Goal: Navigation & Orientation: Find specific page/section

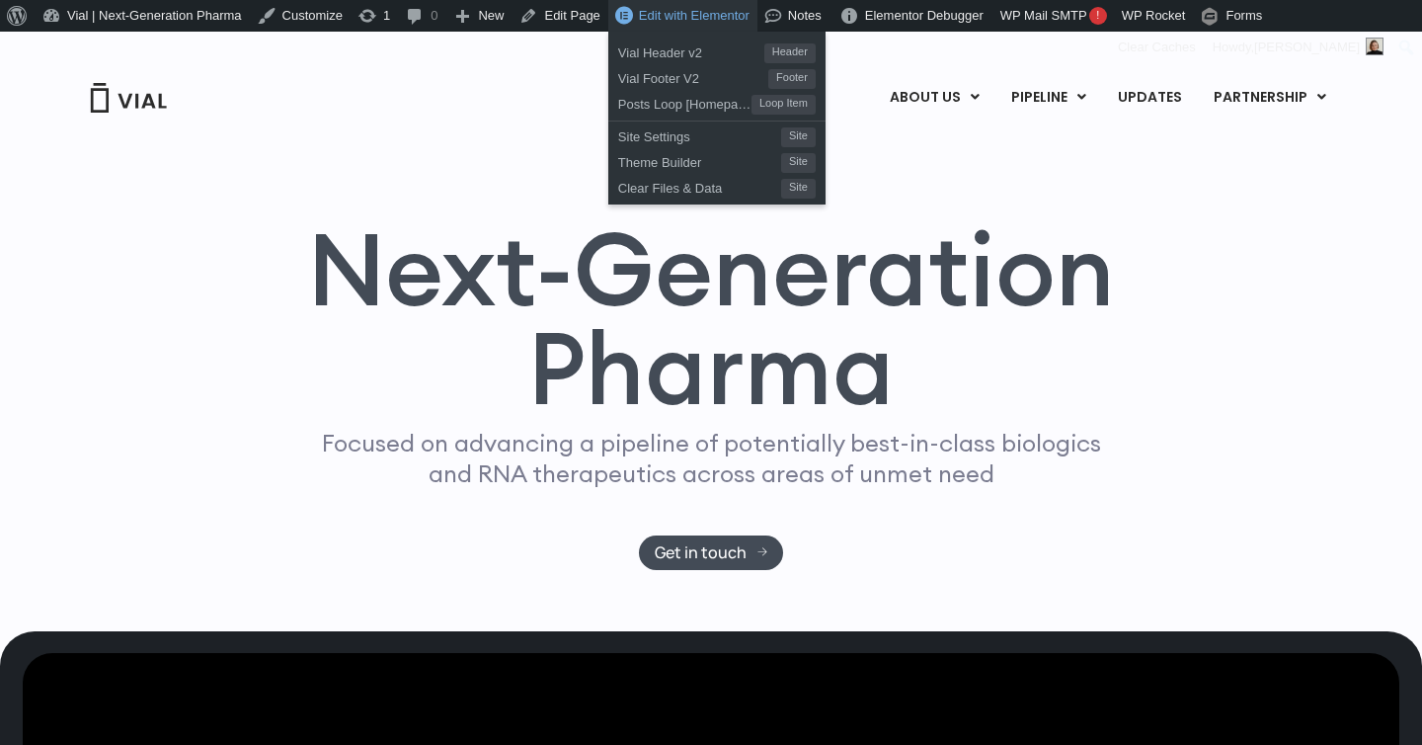
click at [701, 13] on span "Edit with Elementor" at bounding box center [694, 15] width 111 height 15
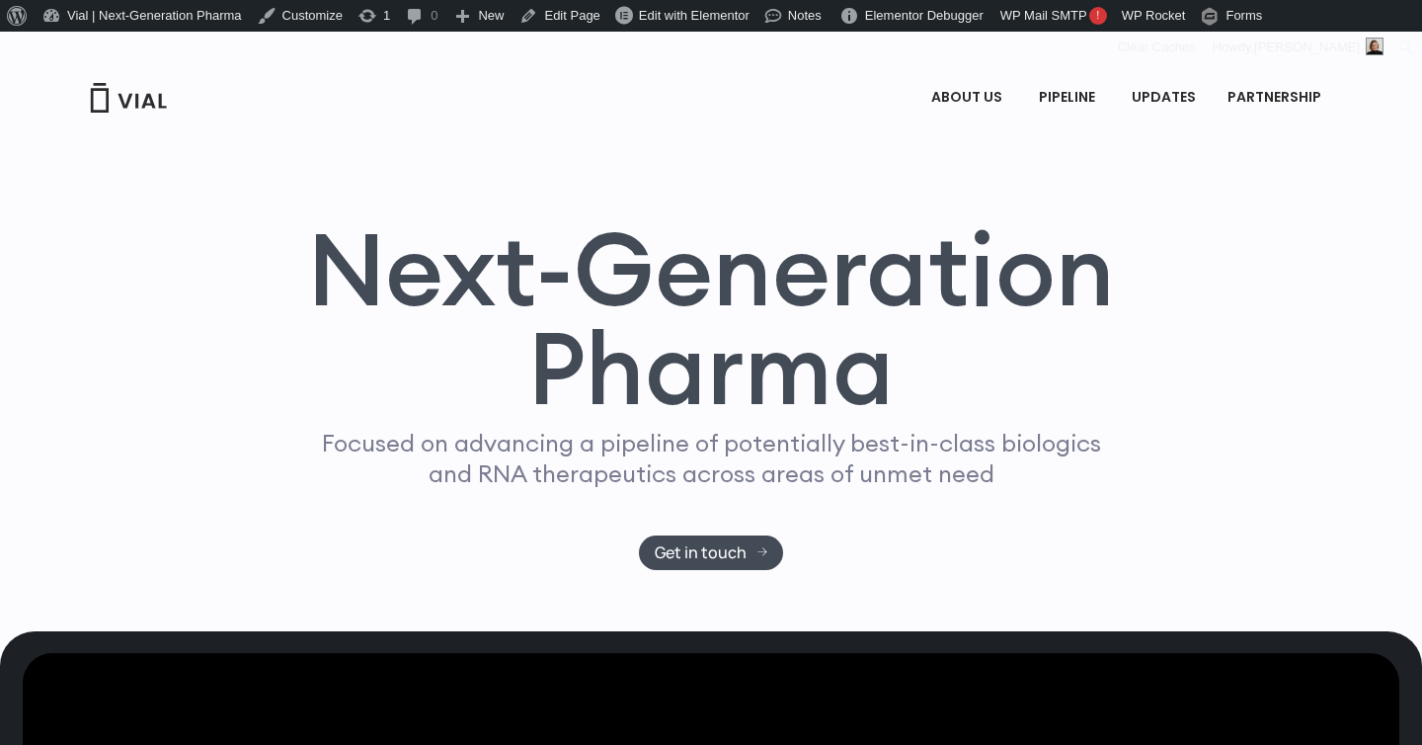
drag, startPoint x: 1337, startPoint y: 374, endPoint x: 1251, endPoint y: 372, distance: 85.9
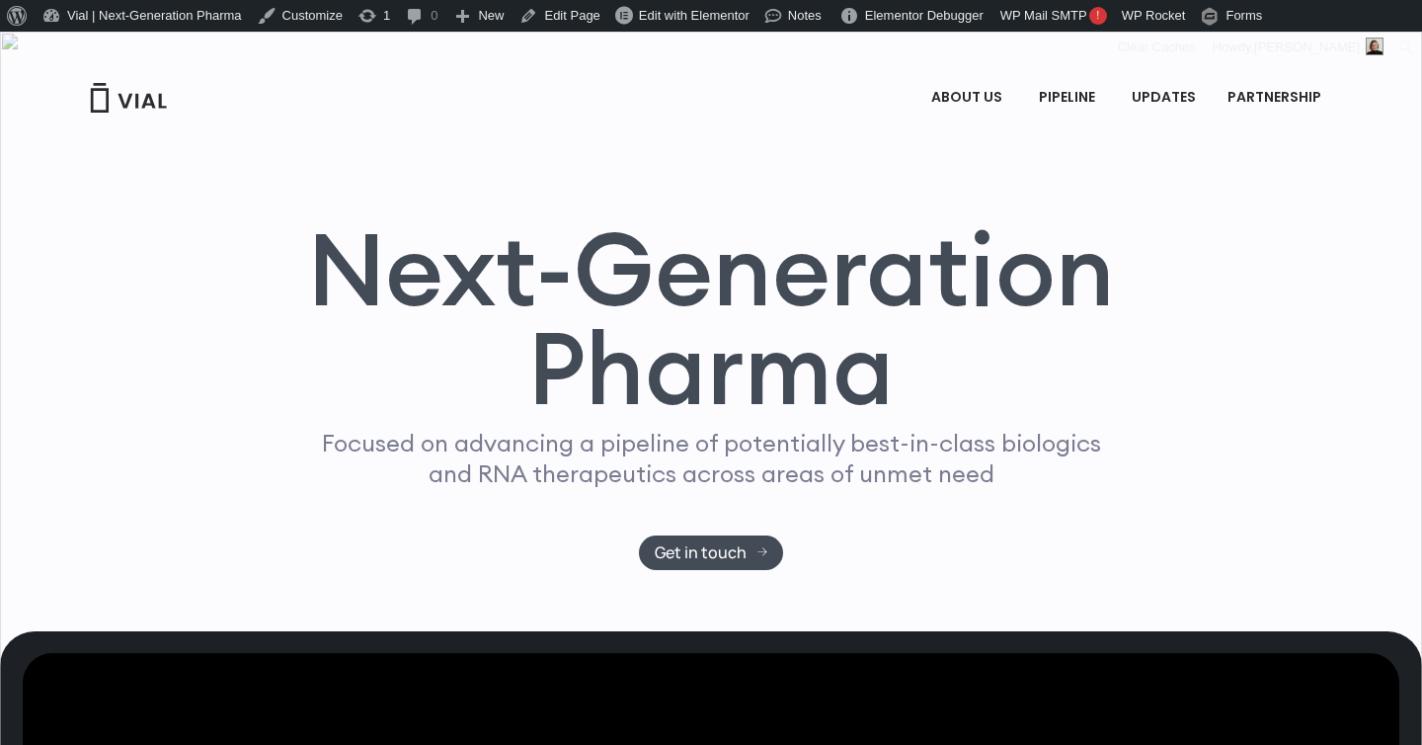
type input "32"
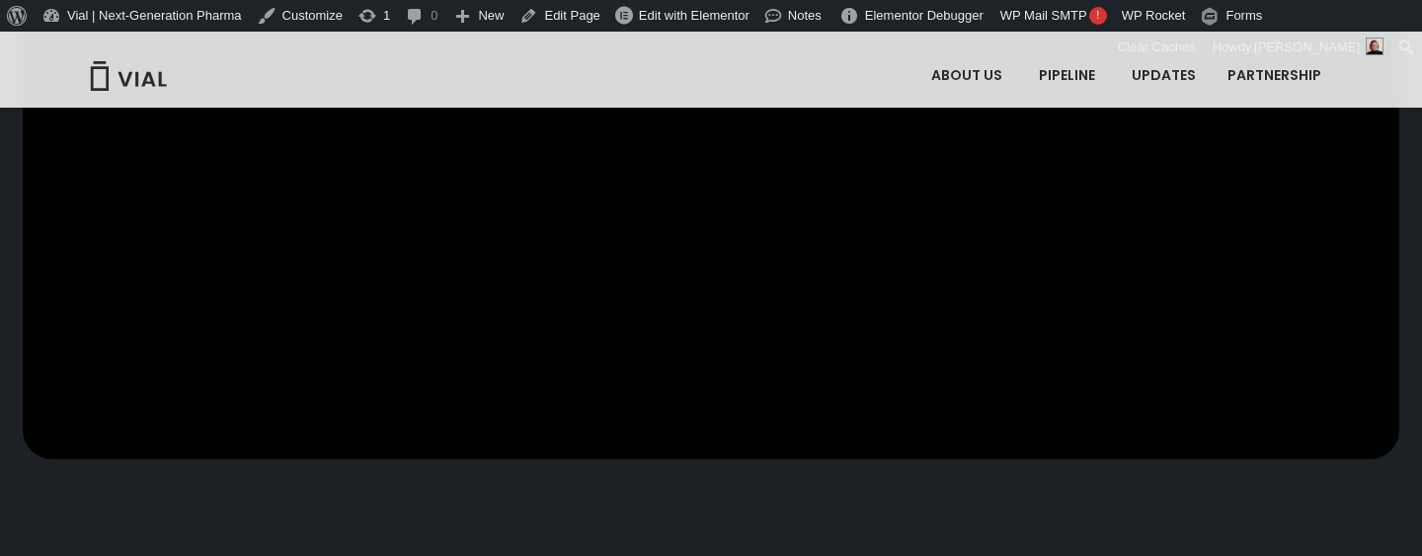
scroll to position [747, 0]
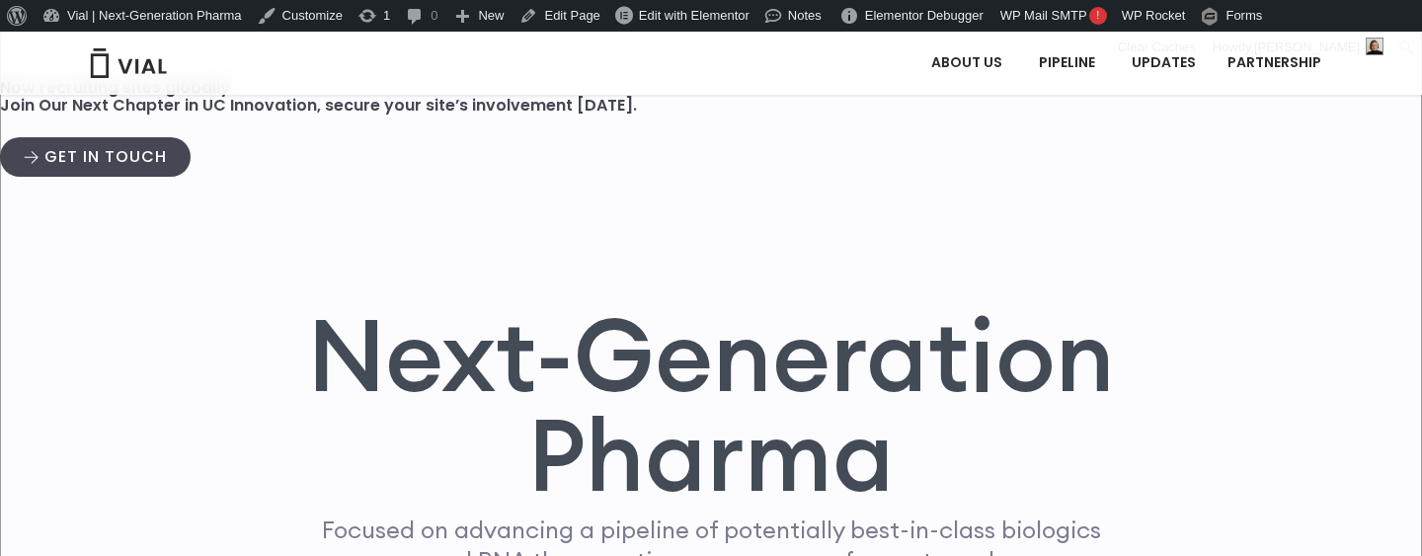
scroll to position [43, 0]
